Goal: Transaction & Acquisition: Download file/media

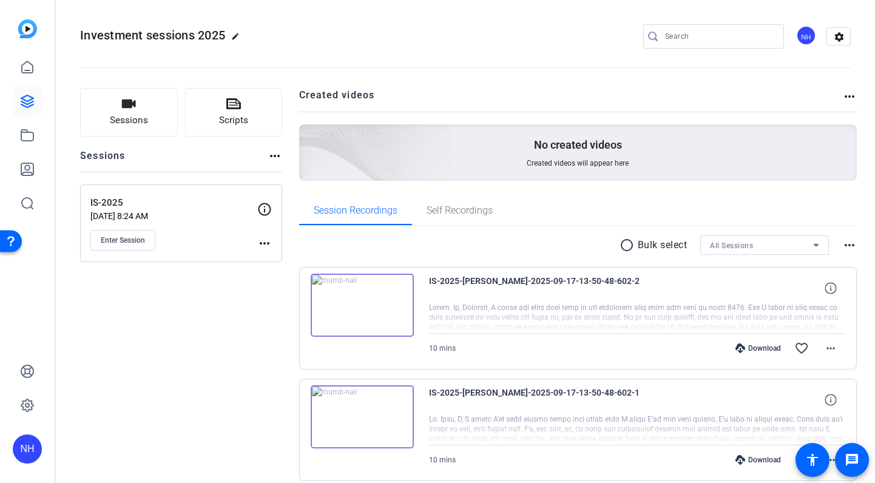
scroll to position [1369, 0]
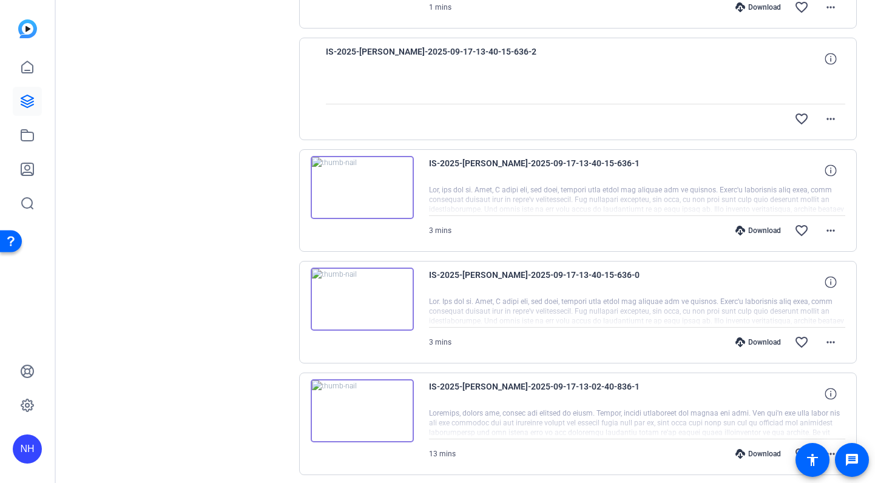
scroll to position [1231, 0]
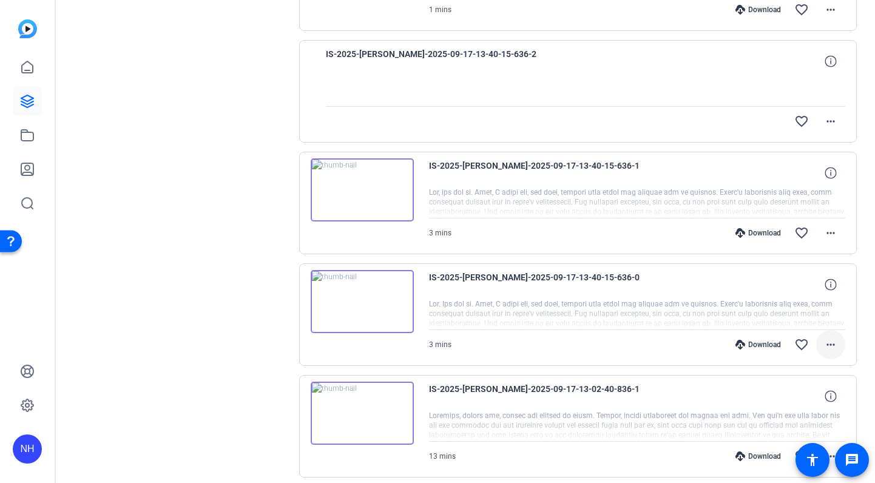
click at [834, 342] on mat-icon "more_horiz" at bounding box center [830, 344] width 15 height 15
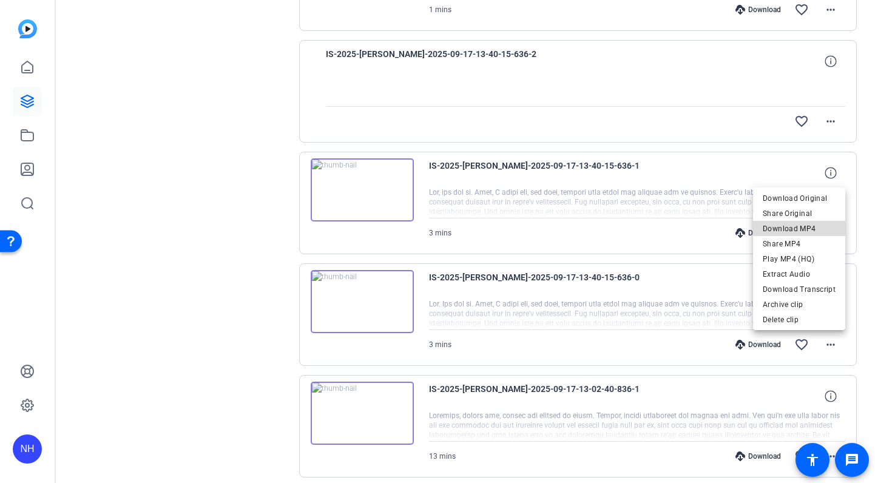
click at [815, 225] on span "Download MP4" at bounding box center [799, 228] width 73 height 15
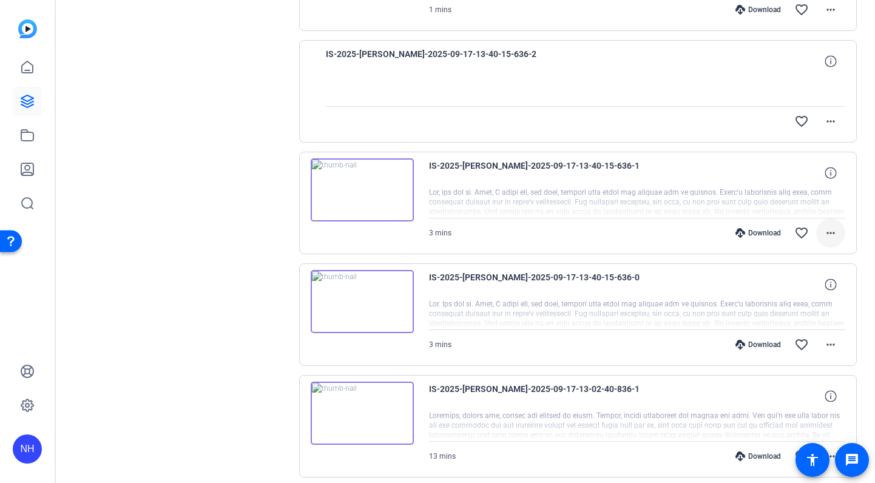
click at [831, 232] on mat-icon "more_horiz" at bounding box center [830, 233] width 15 height 15
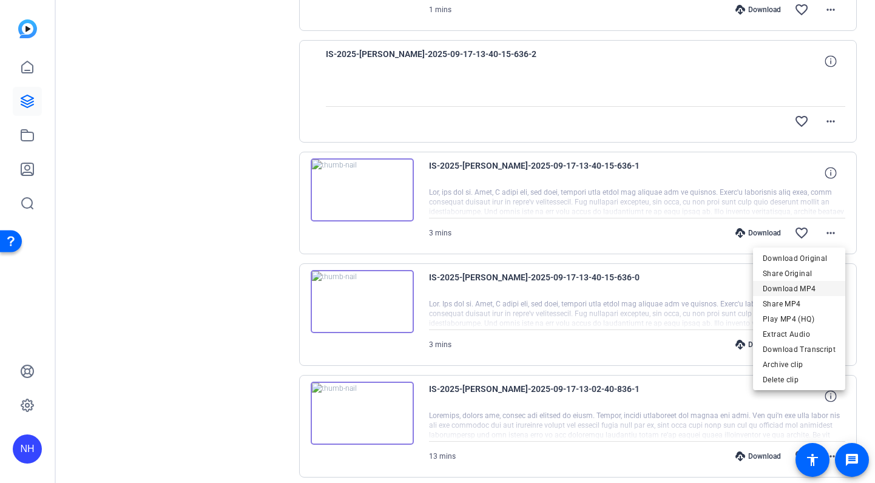
click at [808, 284] on span "Download MP4" at bounding box center [799, 288] width 73 height 15
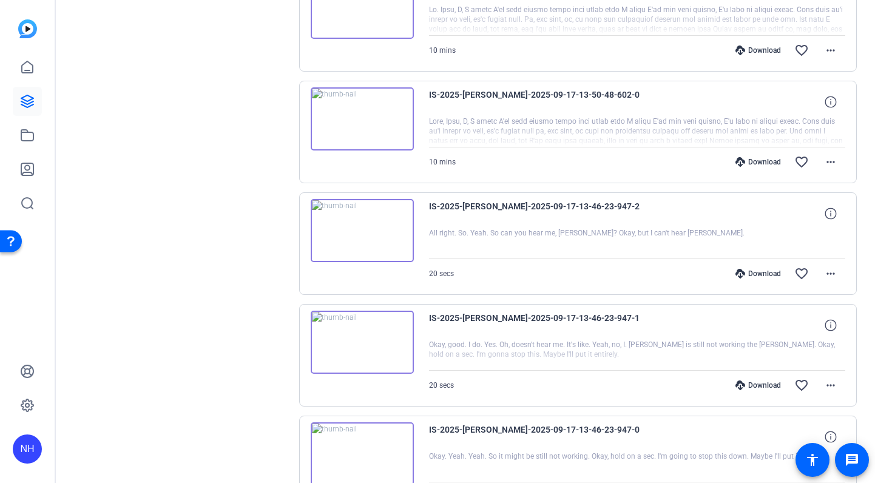
scroll to position [0, 0]
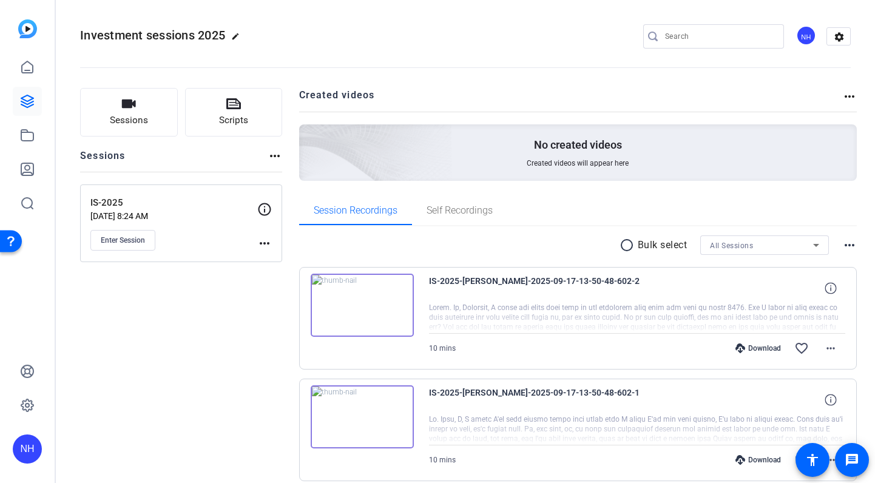
click at [365, 53] on openreel-divider-bar at bounding box center [465, 63] width 770 height 37
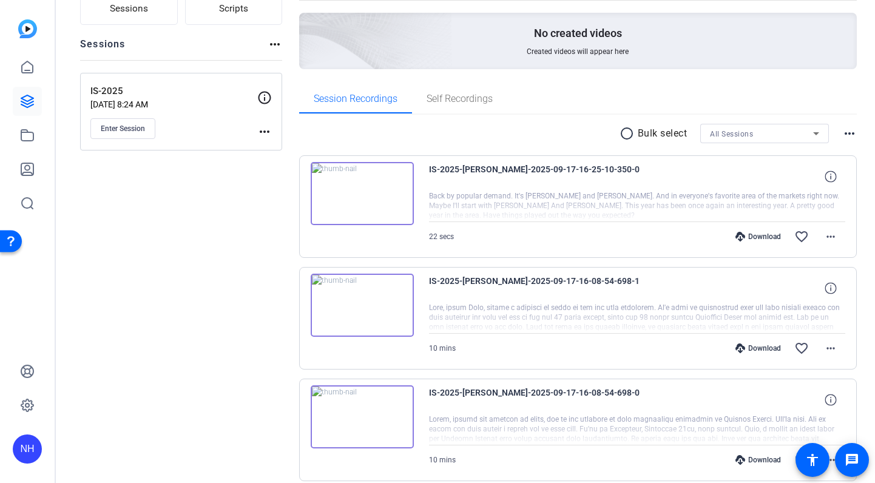
scroll to position [118, 0]
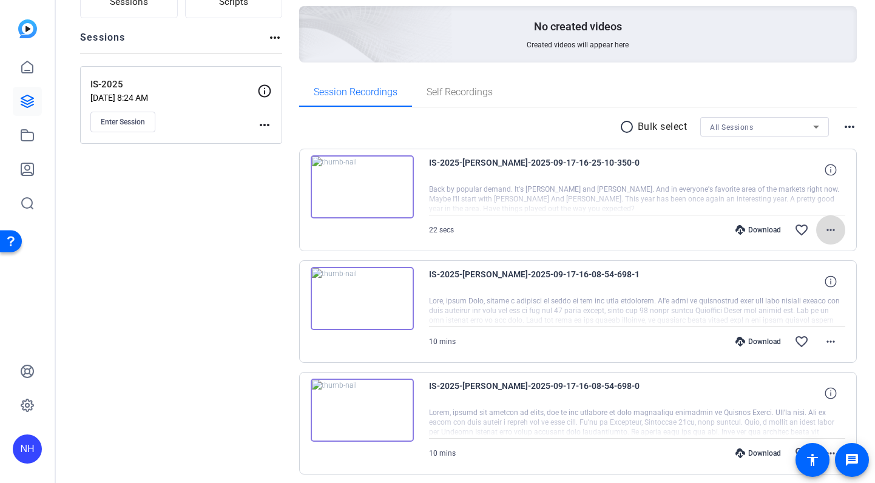
click at [827, 228] on mat-icon "more_horiz" at bounding box center [830, 230] width 15 height 15
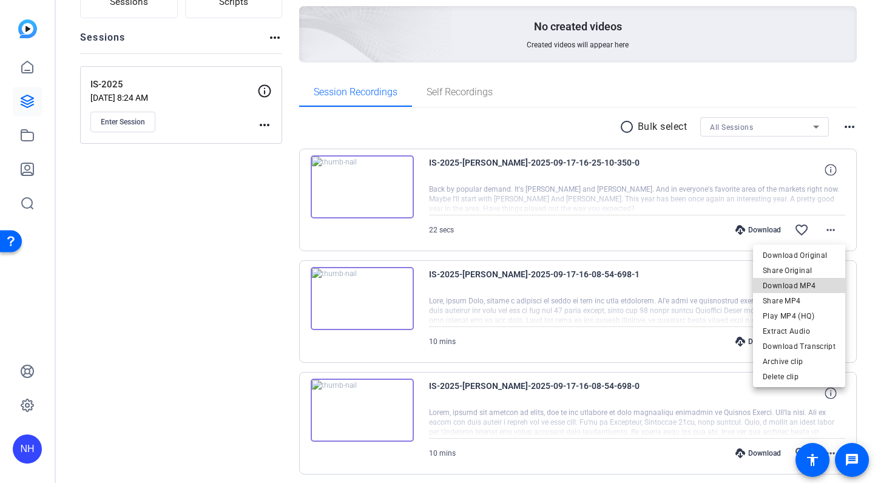
click at [807, 284] on span "Download MP4" at bounding box center [799, 285] width 73 height 15
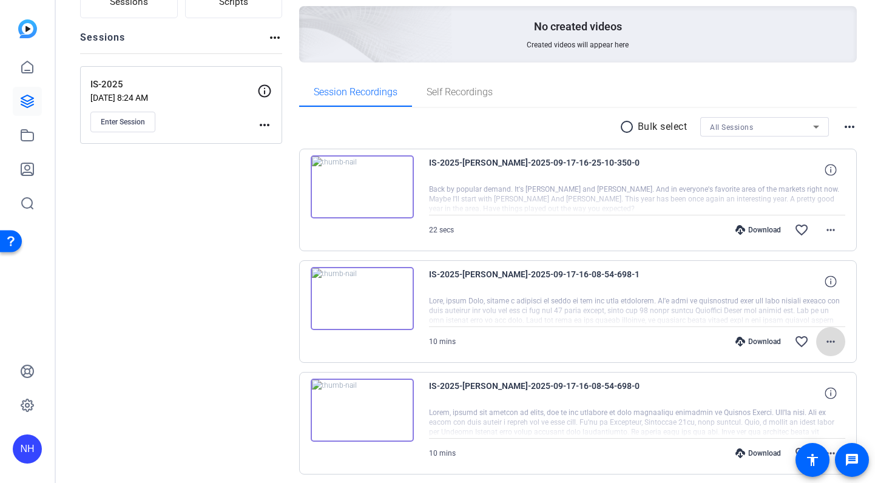
click at [827, 340] on mat-icon "more_horiz" at bounding box center [830, 341] width 15 height 15
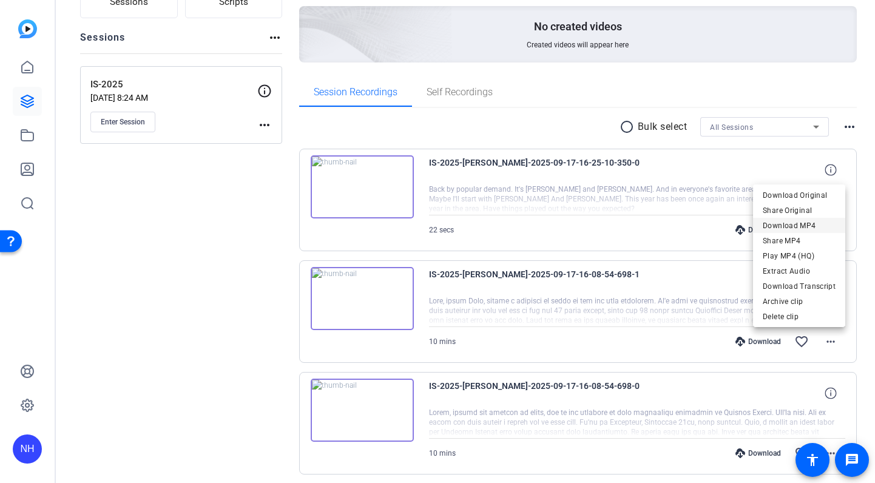
click at [807, 224] on span "Download MP4" at bounding box center [799, 225] width 73 height 15
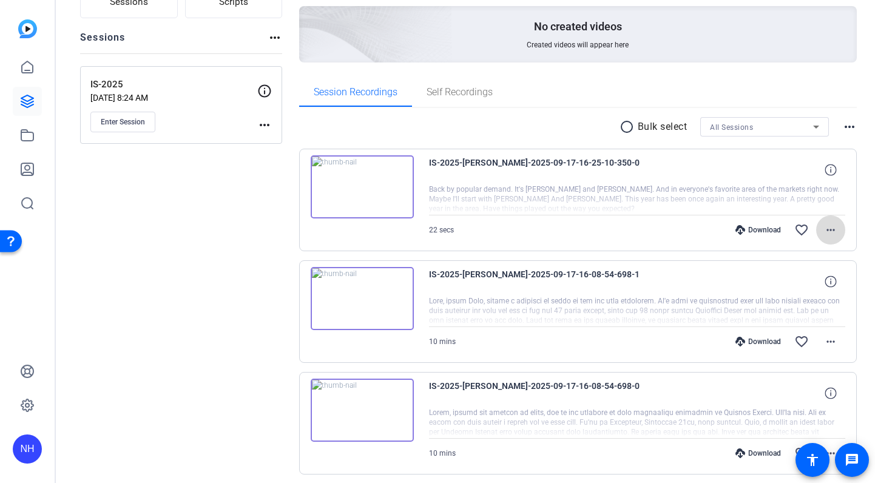
click at [832, 227] on mat-icon "more_horiz" at bounding box center [830, 230] width 15 height 15
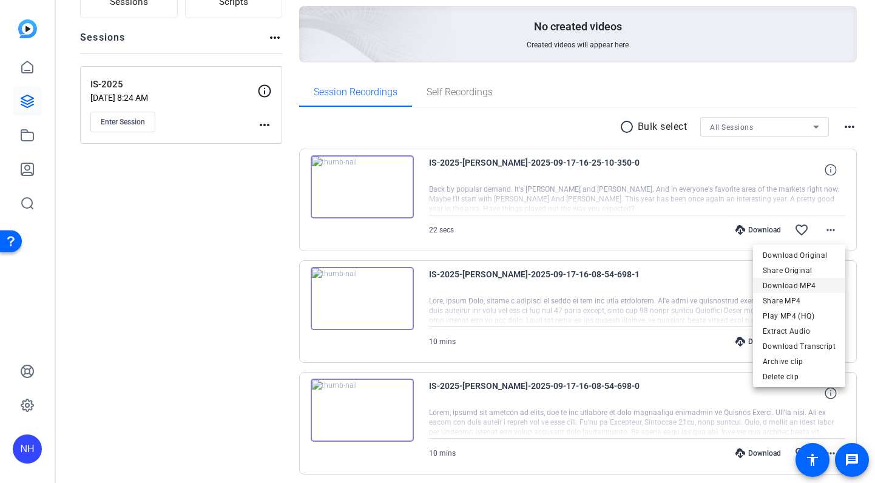
click at [806, 281] on span "Download MP4" at bounding box center [799, 285] width 73 height 15
